Goal: Information Seeking & Learning: Check status

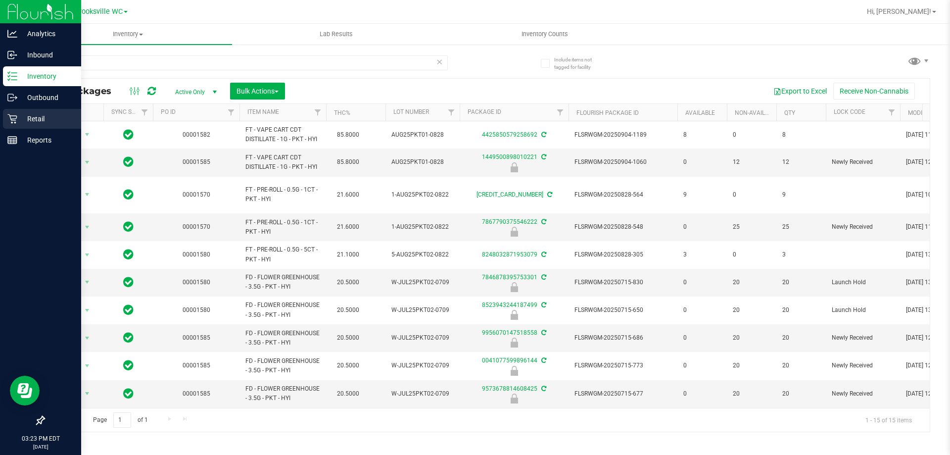
click at [42, 123] on p "Retail" at bounding box center [46, 119] width 59 height 12
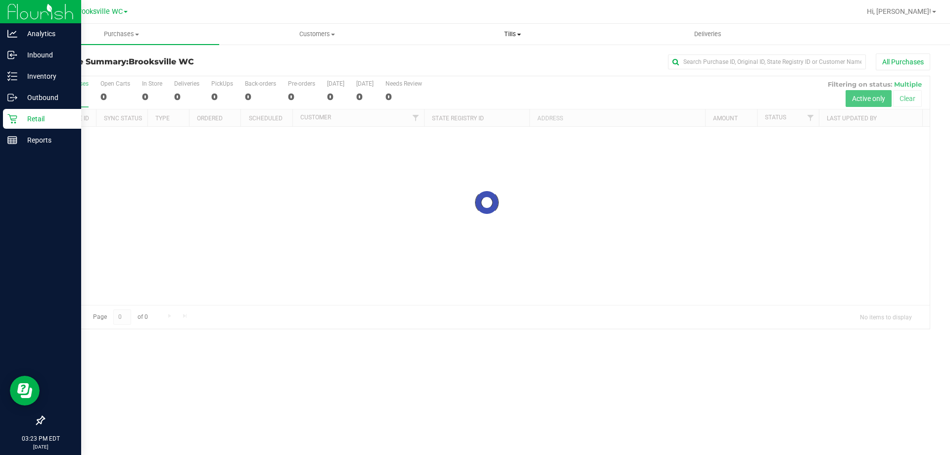
click at [505, 38] on span "Tills" at bounding box center [512, 34] width 195 height 9
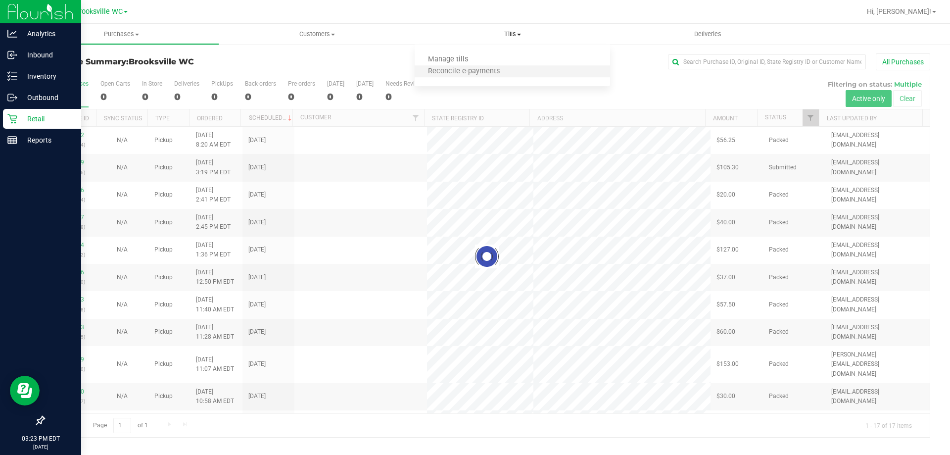
click at [494, 66] on li "Reconcile e-payments" at bounding box center [513, 72] width 196 height 12
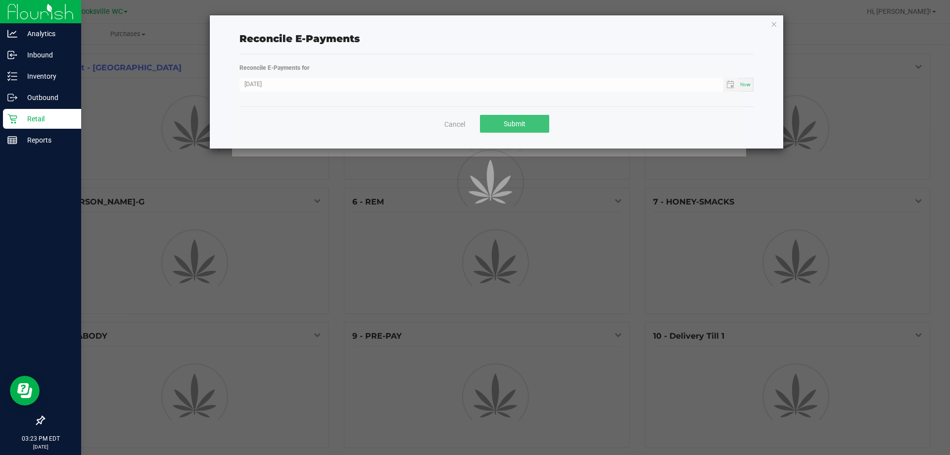
click at [451, 123] on div at bounding box center [489, 109] width 514 height 94
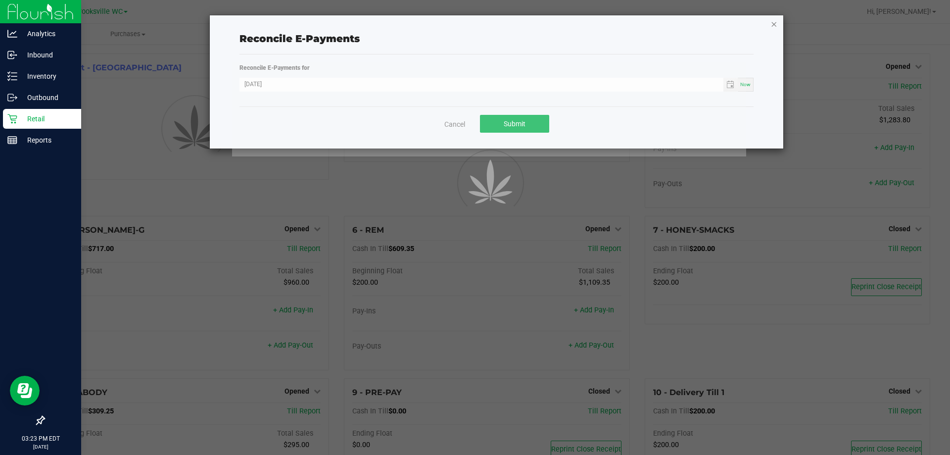
click at [773, 23] on icon "button" at bounding box center [774, 24] width 7 height 12
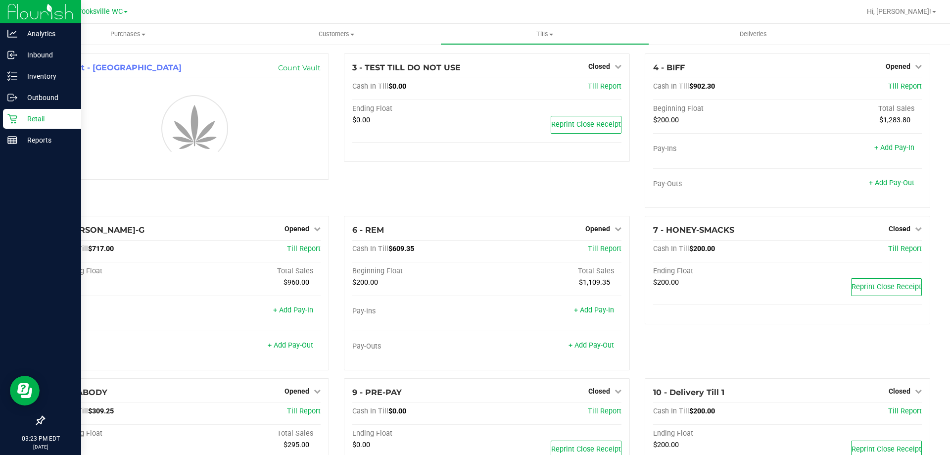
click at [565, 7] on div at bounding box center [519, 11] width 684 height 19
click at [534, 35] on span "Tills" at bounding box center [544, 34] width 207 height 9
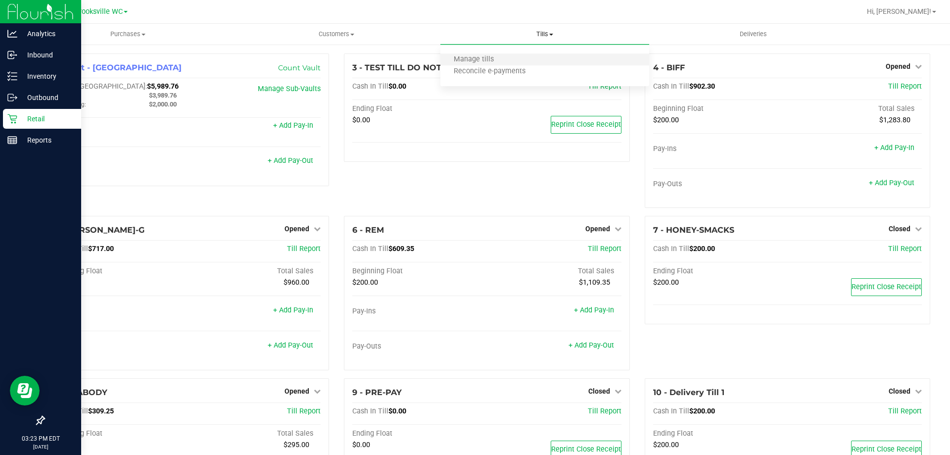
click at [522, 58] on li "Manage tills" at bounding box center [545, 60] width 208 height 12
click at [123, 37] on span "Purchases" at bounding box center [128, 34] width 208 height 9
click at [105, 71] on li "Fulfillment" at bounding box center [128, 72] width 208 height 12
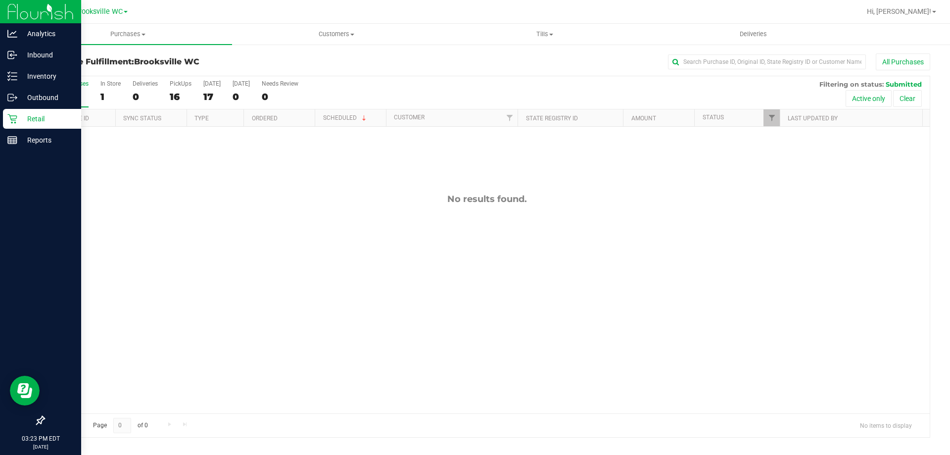
click at [412, 67] on div "All Purchases" at bounding box center [634, 61] width 591 height 17
click at [127, 32] on span "Purchases" at bounding box center [128, 34] width 208 height 9
click at [434, 61] on div "All Purchases" at bounding box center [634, 61] width 591 height 17
click at [443, 67] on div "All Purchases" at bounding box center [634, 61] width 591 height 17
click at [339, 36] on span "Customers" at bounding box center [336, 34] width 207 height 9
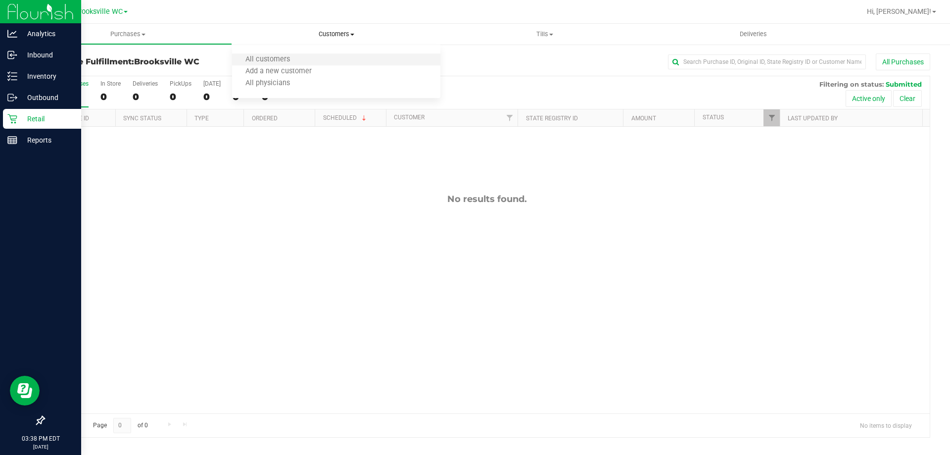
click at [310, 56] on li "All customers" at bounding box center [336, 60] width 208 height 12
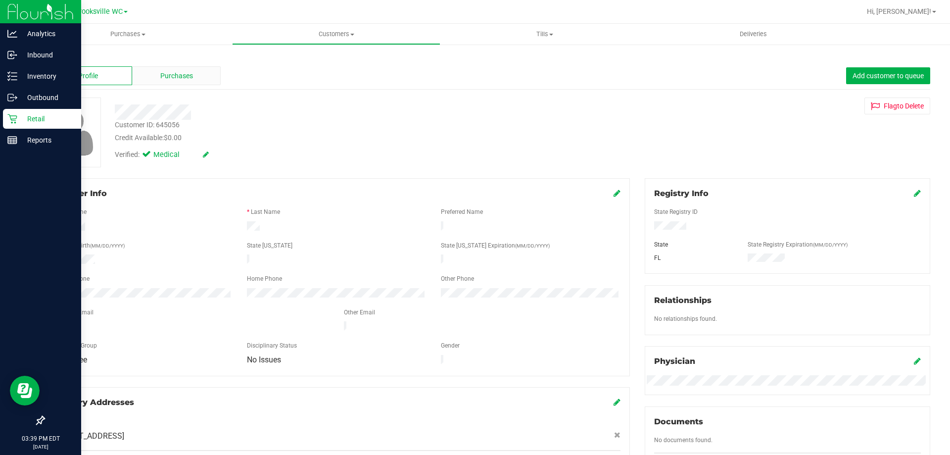
click at [191, 77] on span "Purchases" at bounding box center [176, 76] width 33 height 10
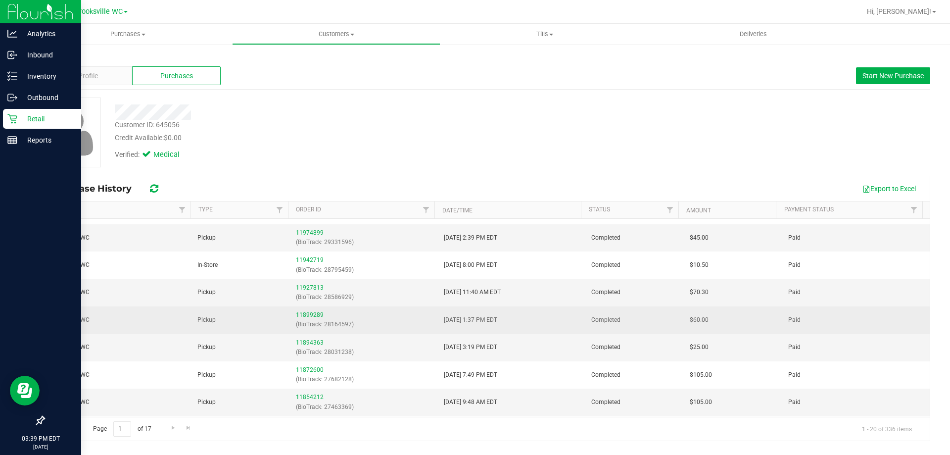
scroll to position [49, 0]
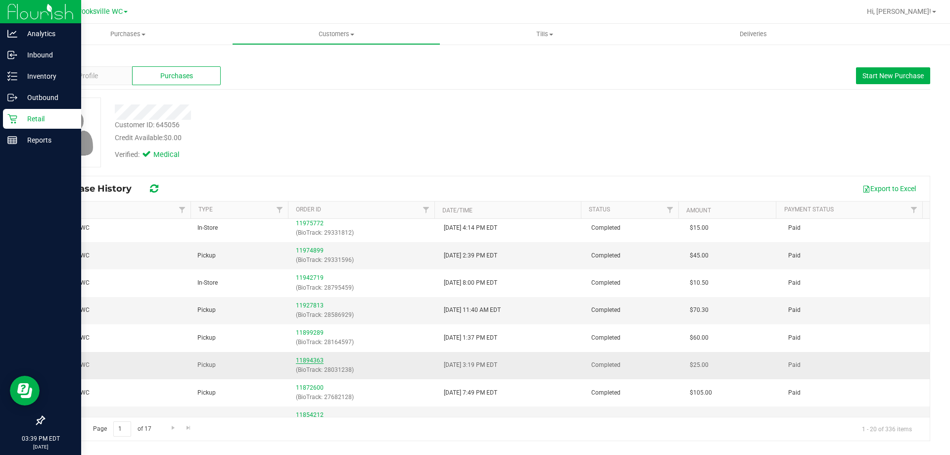
click at [307, 361] on link "11894363" at bounding box center [310, 360] width 28 height 7
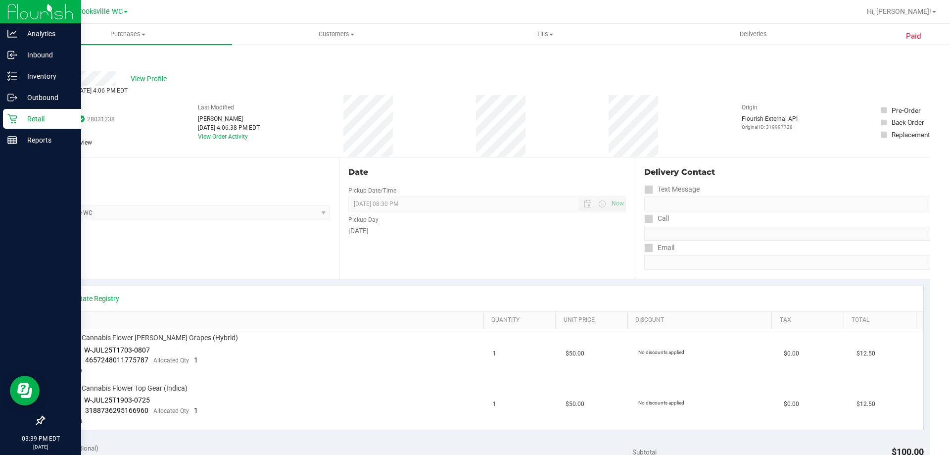
click at [57, 60] on link "Back" at bounding box center [51, 59] width 15 height 7
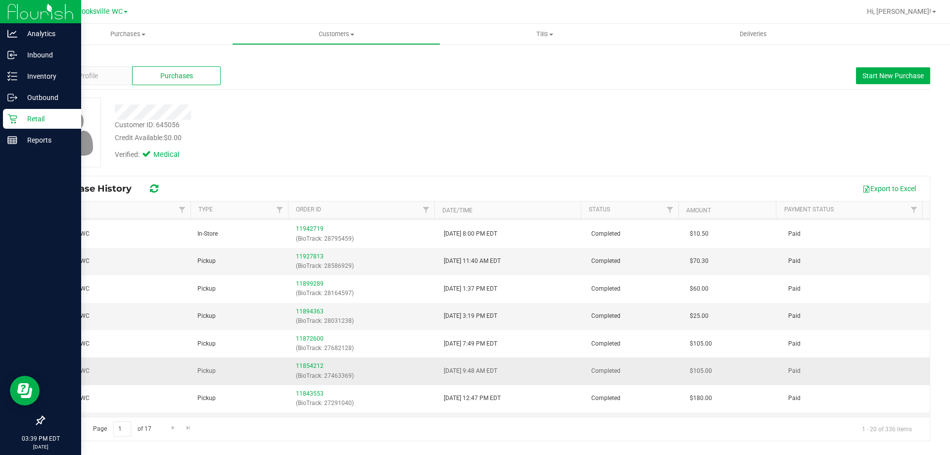
scroll to position [99, 0]
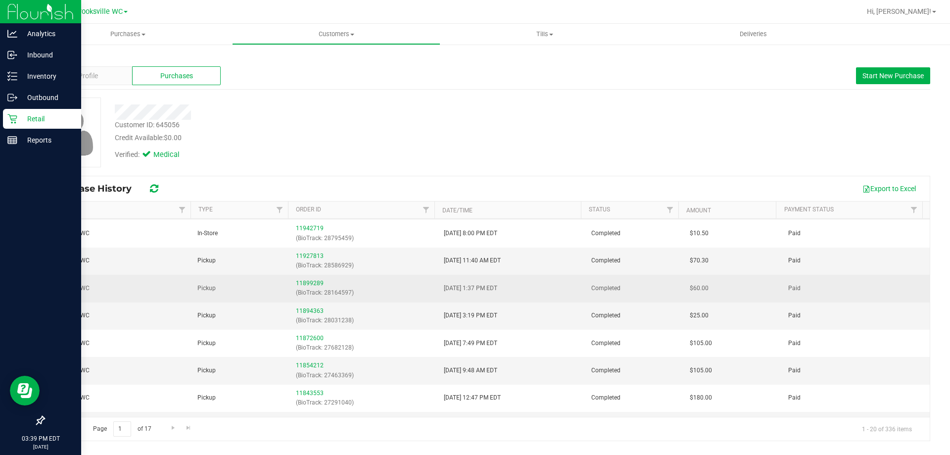
click at [307, 287] on div "11899289 (BioTrack: 28164597)" at bounding box center [364, 288] width 136 height 19
click at [306, 283] on link "11899289" at bounding box center [310, 283] width 28 height 7
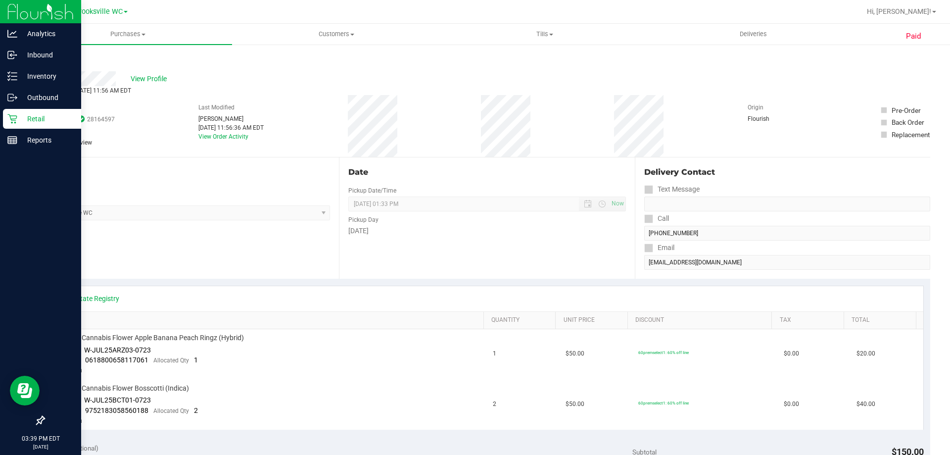
click at [55, 63] on div "Back" at bounding box center [51, 59] width 15 height 12
click at [55, 59] on link "Back" at bounding box center [51, 59] width 15 height 7
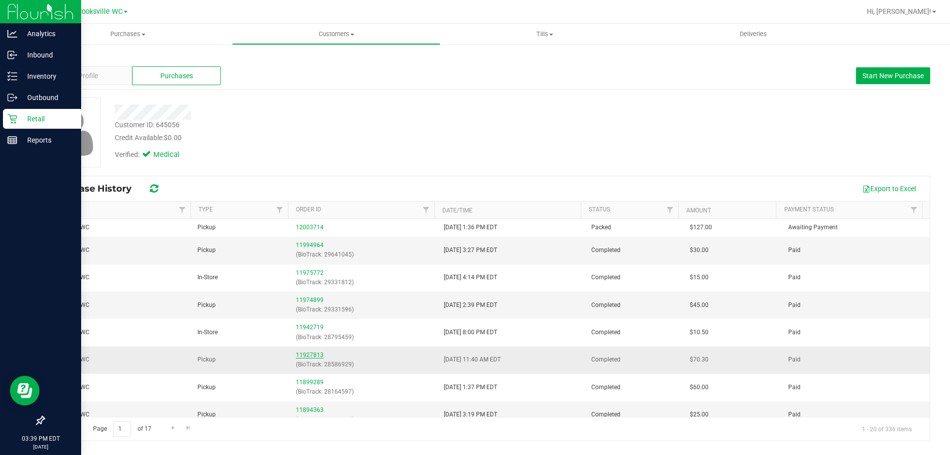
click at [313, 354] on link "11927813" at bounding box center [310, 354] width 28 height 7
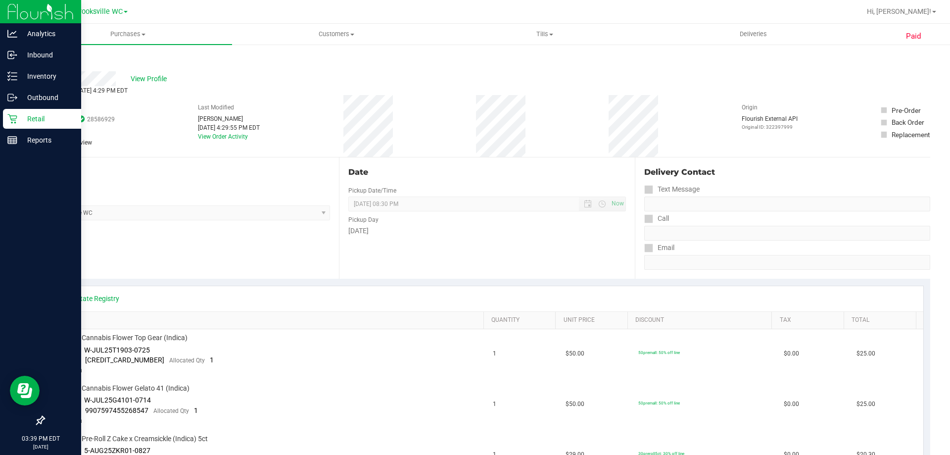
click at [54, 59] on link "Back" at bounding box center [51, 59] width 15 height 7
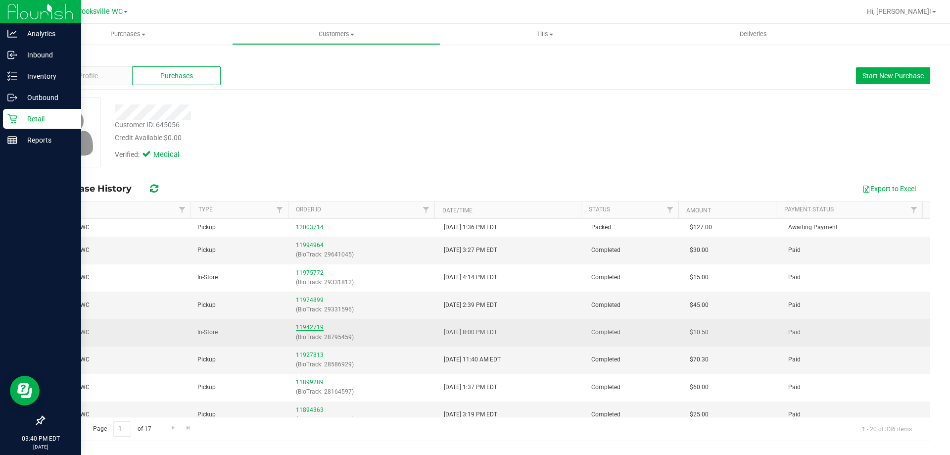
click at [310, 326] on link "11942719" at bounding box center [310, 327] width 28 height 7
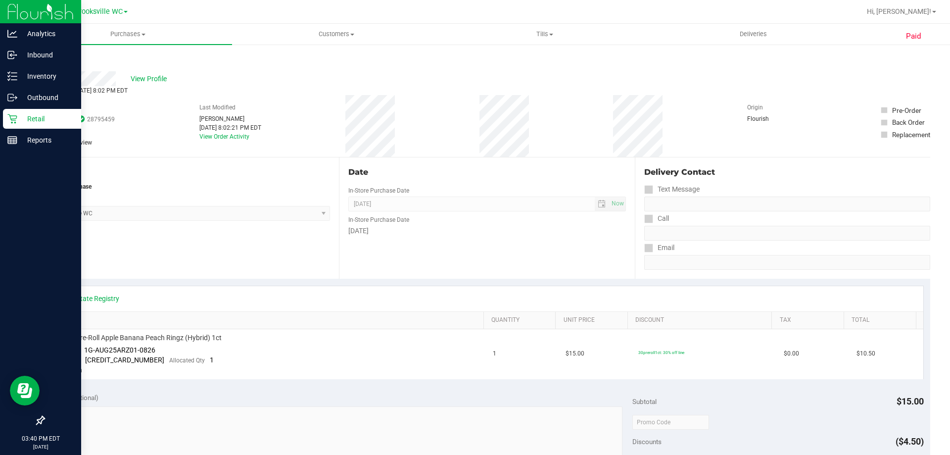
click at [51, 59] on link "Back" at bounding box center [51, 59] width 15 height 7
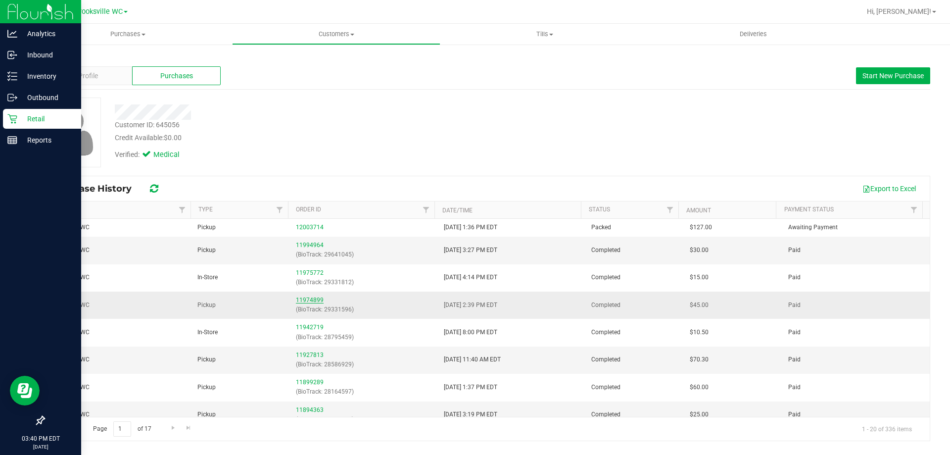
click at [318, 300] on link "11974899" at bounding box center [310, 299] width 28 height 7
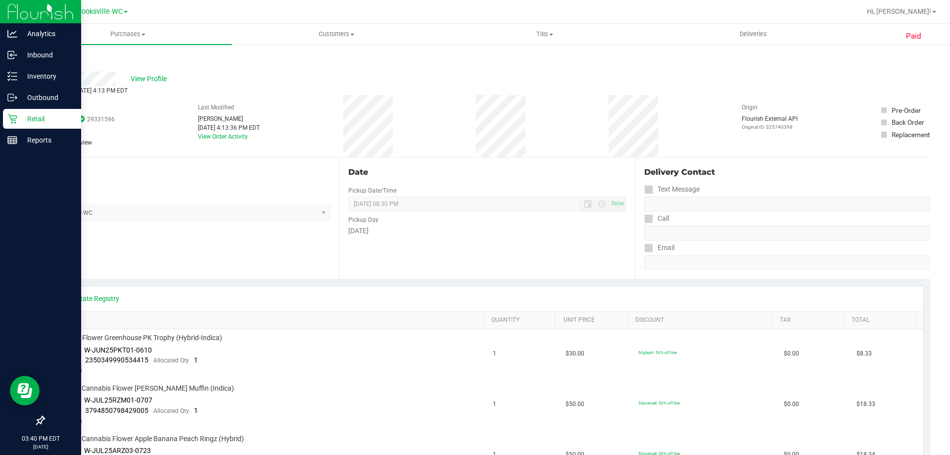
click at [53, 61] on link "Back" at bounding box center [51, 59] width 15 height 7
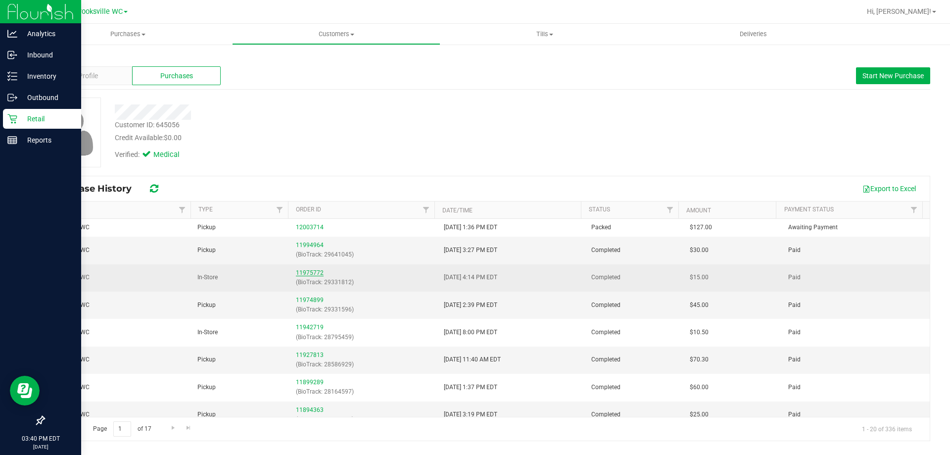
click at [308, 273] on link "11975772" at bounding box center [310, 272] width 28 height 7
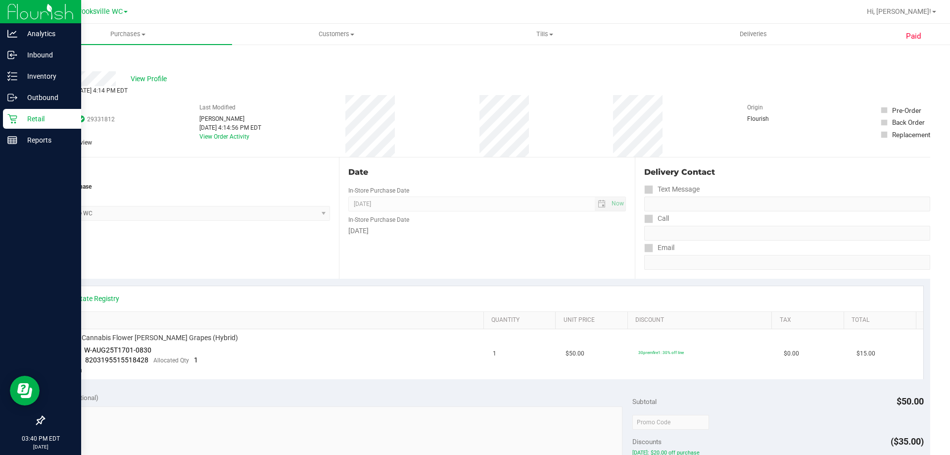
click at [52, 59] on link "Back" at bounding box center [51, 59] width 15 height 7
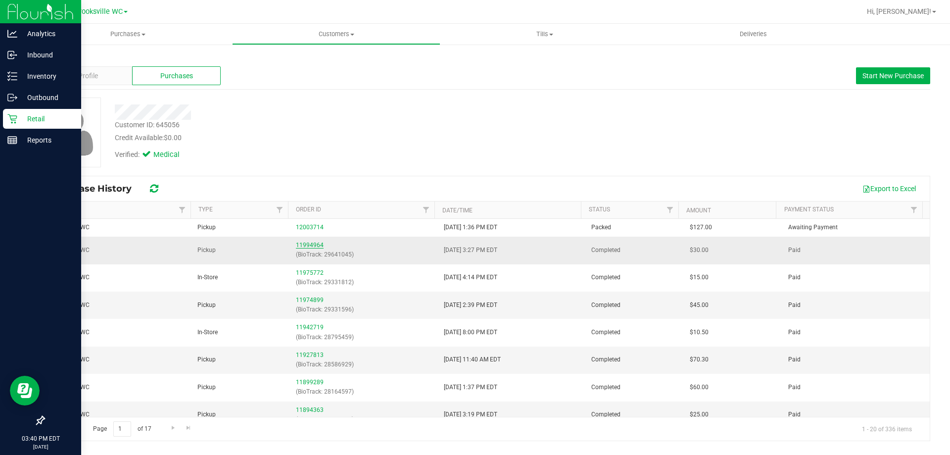
click at [308, 244] on link "11994964" at bounding box center [310, 245] width 28 height 7
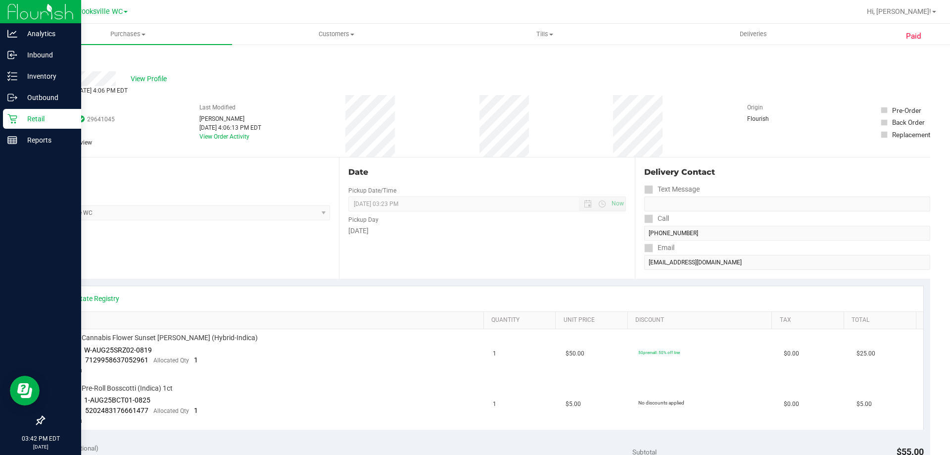
click at [45, 60] on icon at bounding box center [45, 59] width 2 height 6
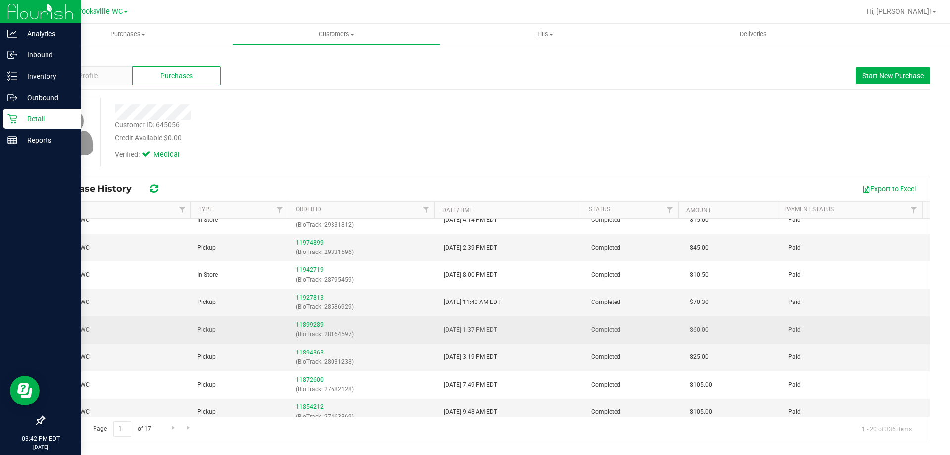
scroll to position [99, 0]
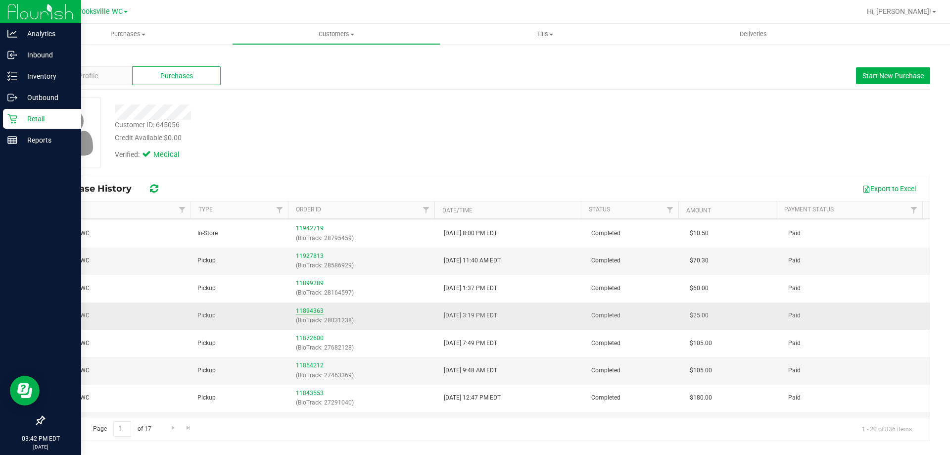
click at [307, 311] on link "11894363" at bounding box center [310, 310] width 28 height 7
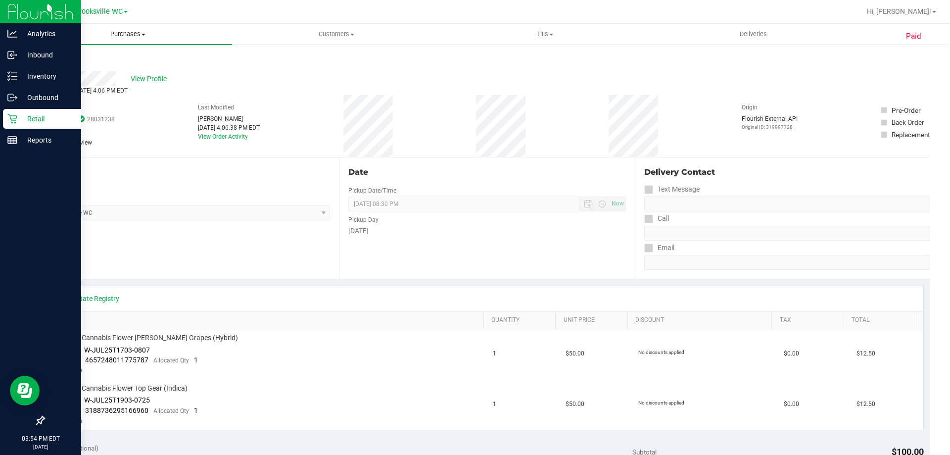
click at [132, 39] on uib-tab-heading "Purchases Summary of purchases Fulfillment All purchases" at bounding box center [128, 34] width 208 height 21
click at [126, 72] on li "Fulfillment" at bounding box center [128, 72] width 208 height 12
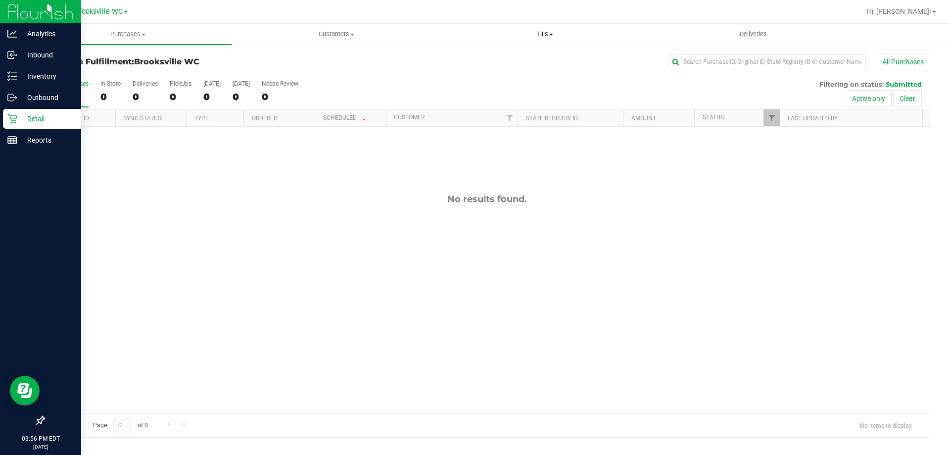
click at [549, 33] on span "Tills" at bounding box center [544, 34] width 207 height 9
click at [481, 57] on span "Manage tills" at bounding box center [474, 59] width 67 height 8
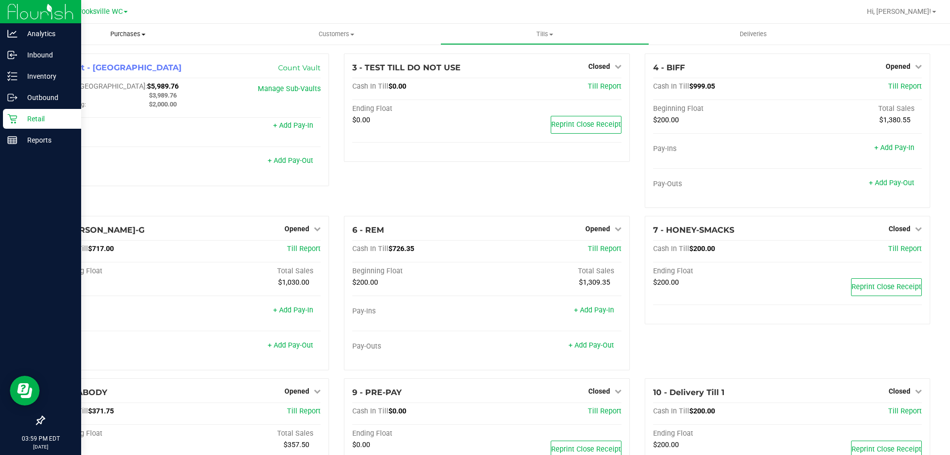
click at [117, 32] on span "Purchases" at bounding box center [128, 34] width 208 height 9
click at [136, 72] on li "Fulfillment" at bounding box center [128, 72] width 208 height 12
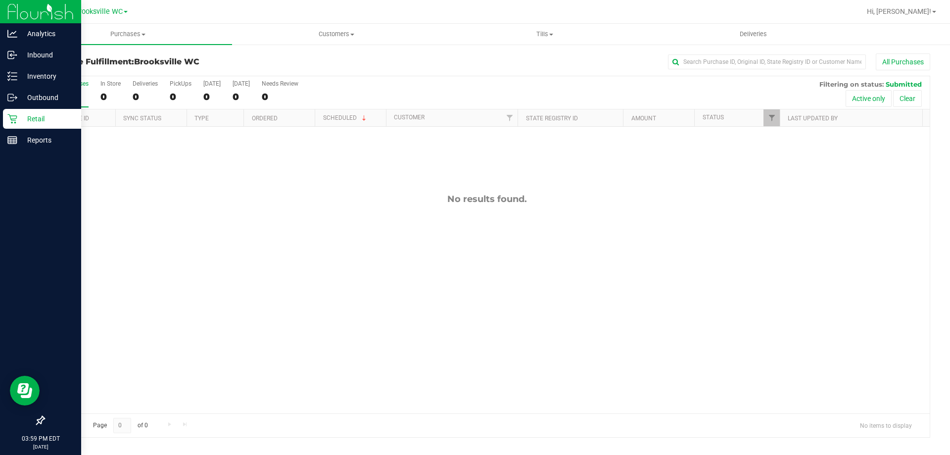
click at [368, 83] on div "All Purchases 0 In Store 0 Deliveries 0 PickUps 0 [DATE] 0 [DATE] 0 Needs Revie…" at bounding box center [487, 80] width 886 height 8
